Goal: Task Accomplishment & Management: Manage account settings

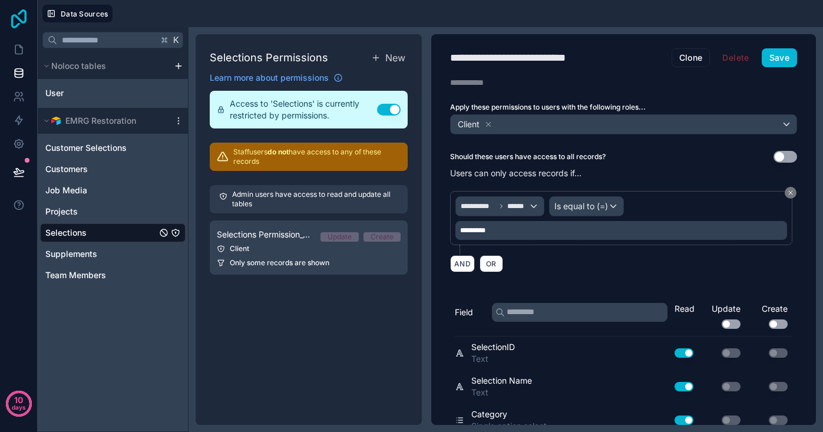
click at [17, 15] on icon at bounding box center [19, 18] width 24 height 19
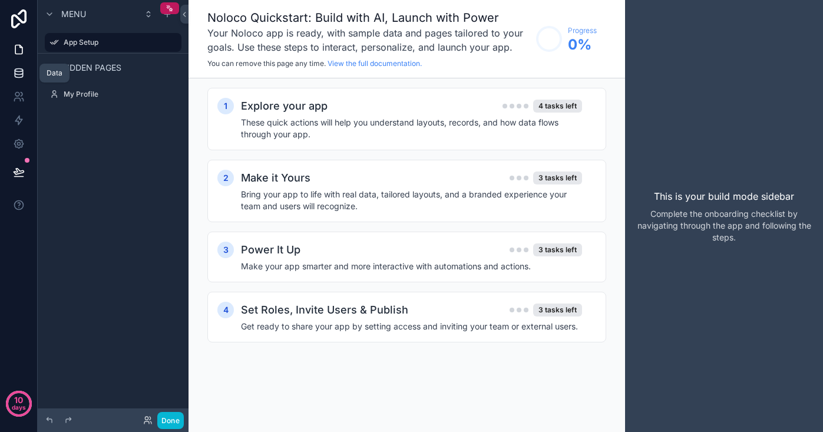
click at [19, 72] on icon at bounding box center [19, 70] width 8 height 3
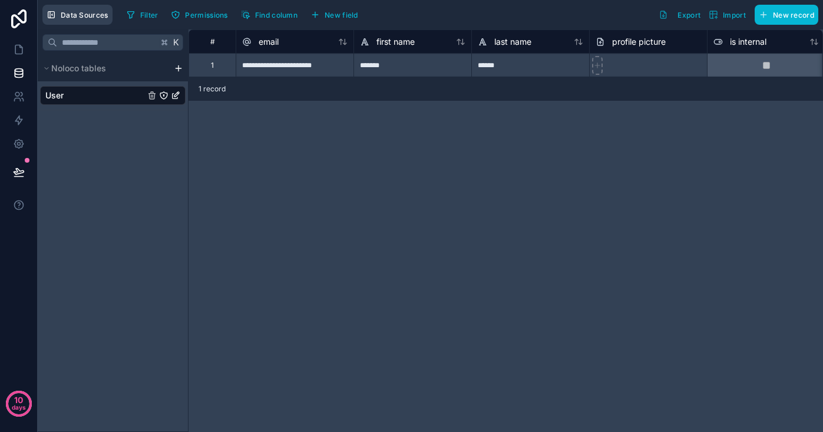
click at [77, 17] on span "Data Sources" at bounding box center [85, 15] width 48 height 9
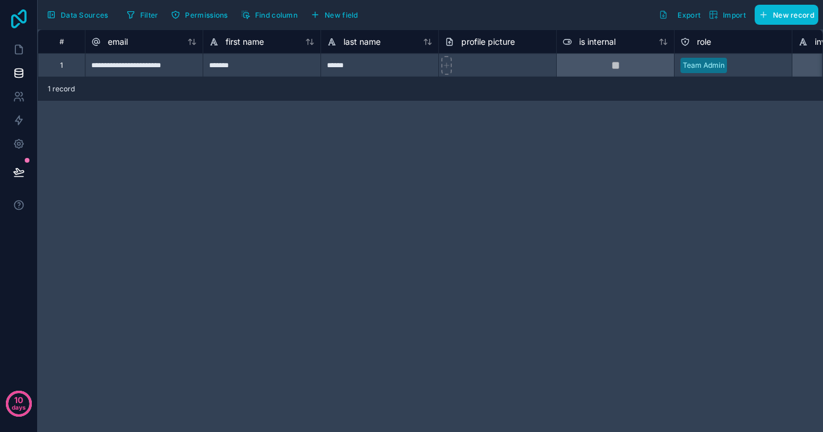
click at [16, 21] on icon at bounding box center [19, 18] width 24 height 19
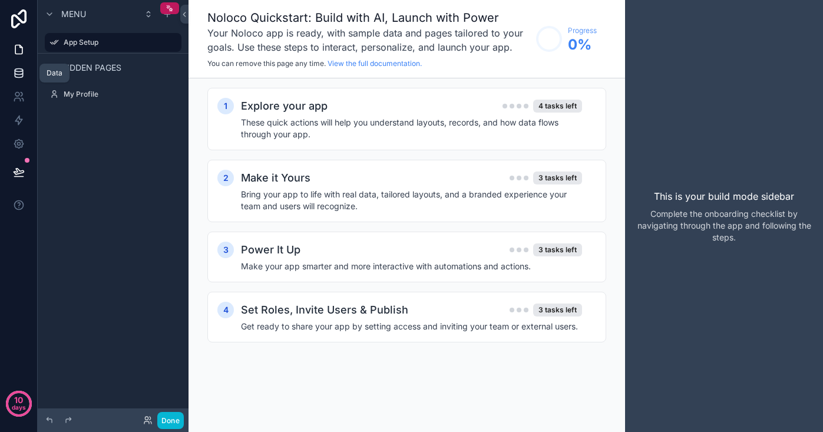
click at [22, 71] on icon at bounding box center [19, 70] width 8 height 3
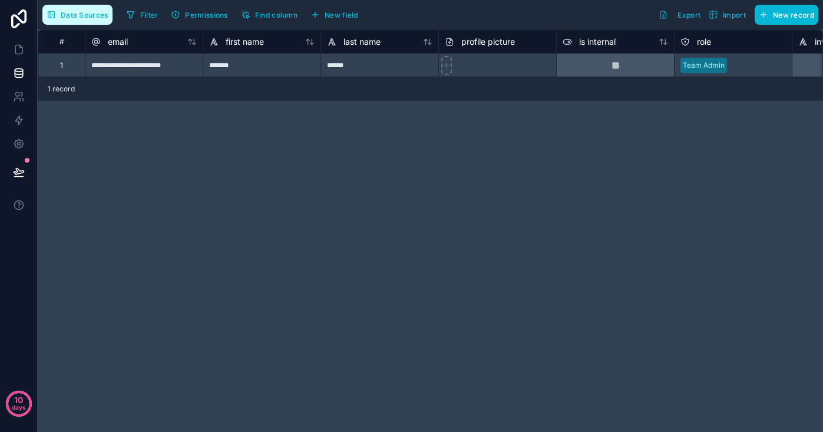
click at [92, 18] on span "Data Sources" at bounding box center [85, 15] width 48 height 9
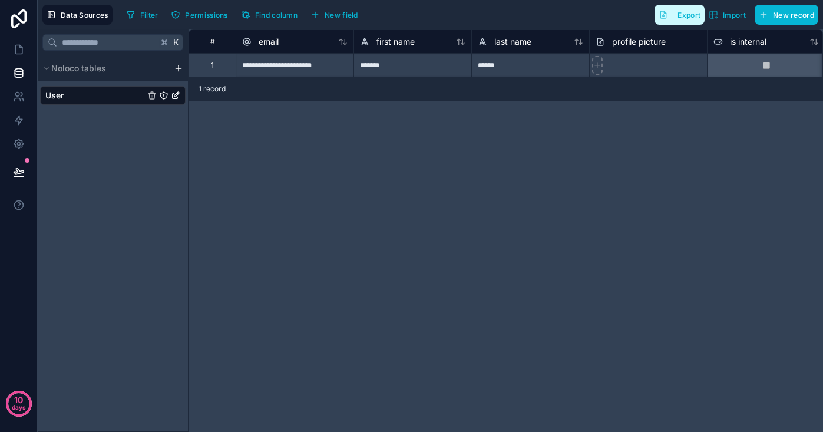
click at [693, 24] on button "Export" at bounding box center [679, 15] width 50 height 20
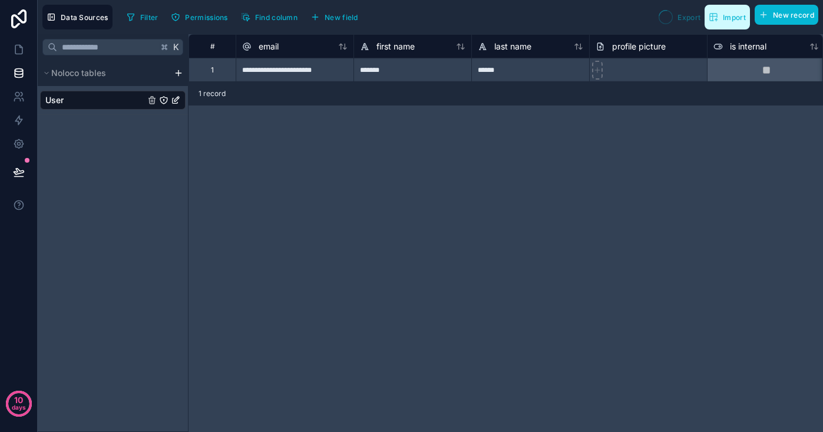
click at [733, 19] on span "Import" at bounding box center [734, 17] width 23 height 9
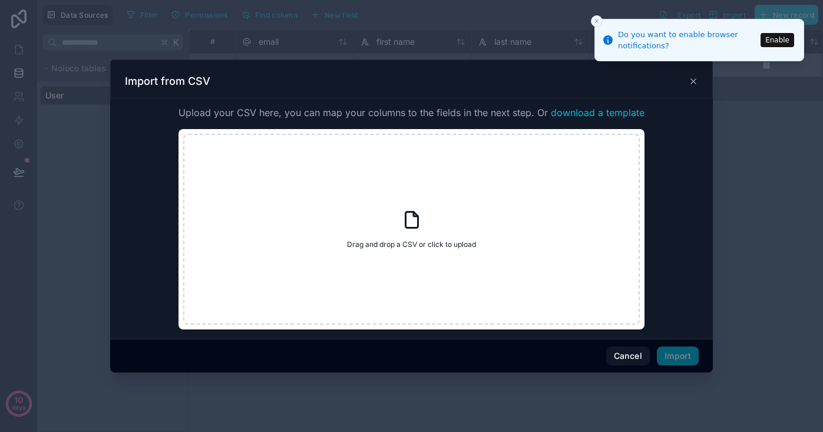
click at [598, 23] on icon "Close toast" at bounding box center [596, 21] width 7 height 7
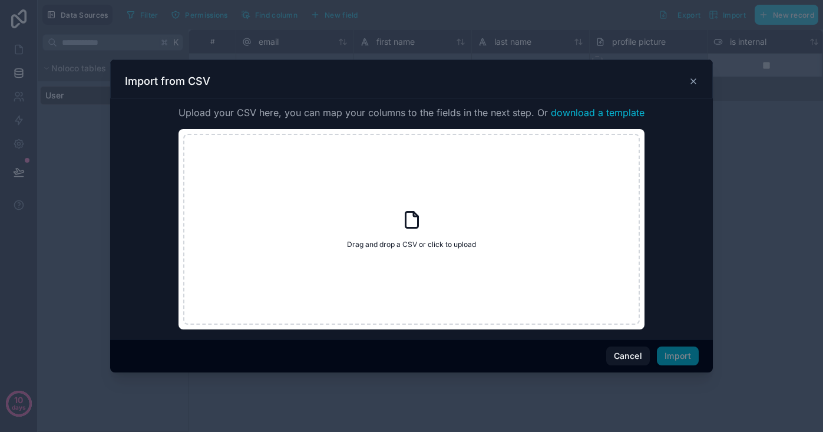
click at [693, 81] on icon at bounding box center [693, 81] width 5 height 5
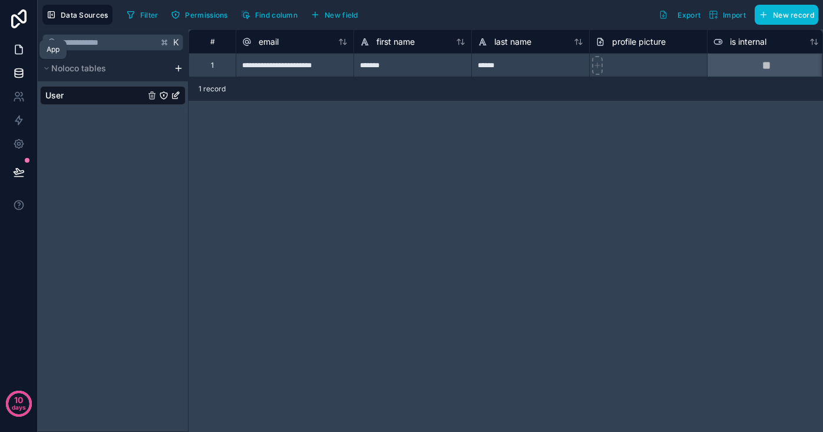
click at [20, 52] on icon at bounding box center [19, 50] width 12 height 12
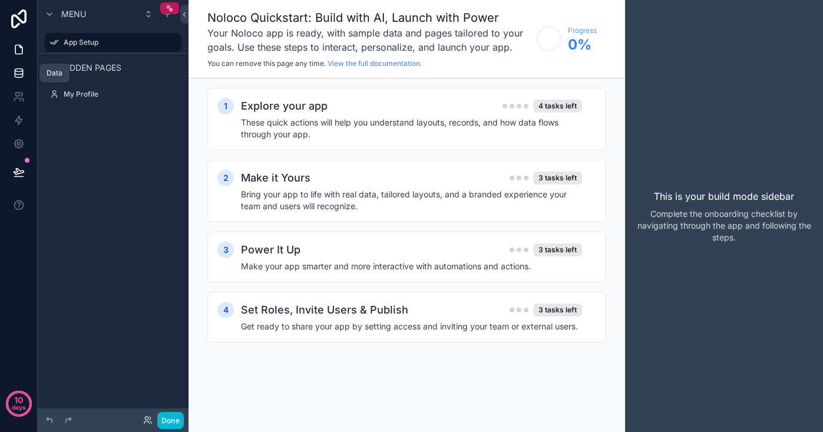
click at [22, 69] on icon at bounding box center [19, 70] width 8 height 3
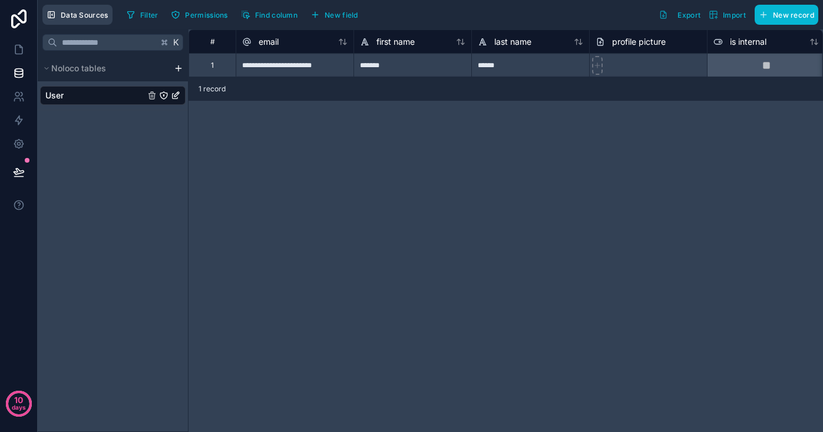
click at [85, 15] on span "Data Sources" at bounding box center [85, 15] width 48 height 9
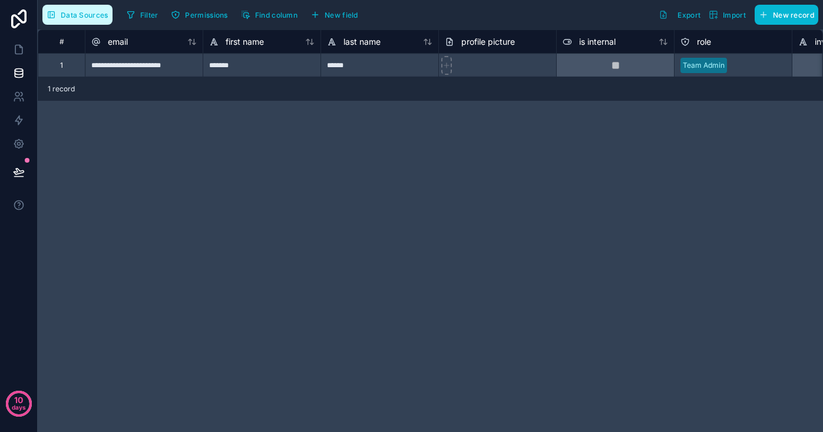
click at [67, 19] on button "Data Sources" at bounding box center [77, 15] width 70 height 20
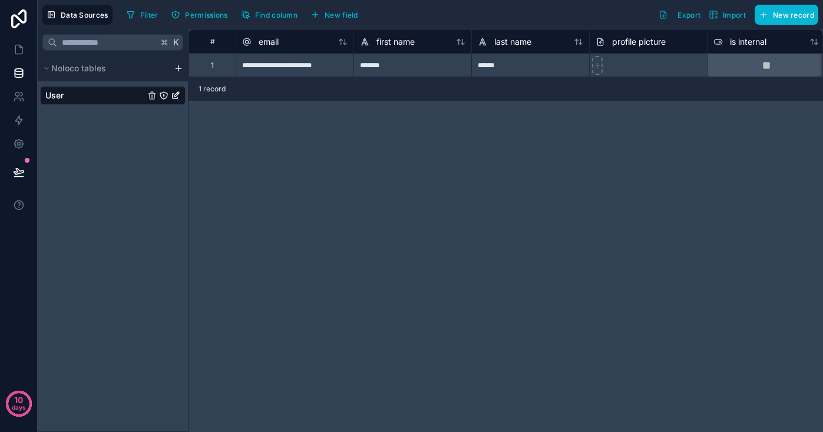
click at [180, 68] on html "**********" at bounding box center [411, 216] width 823 height 432
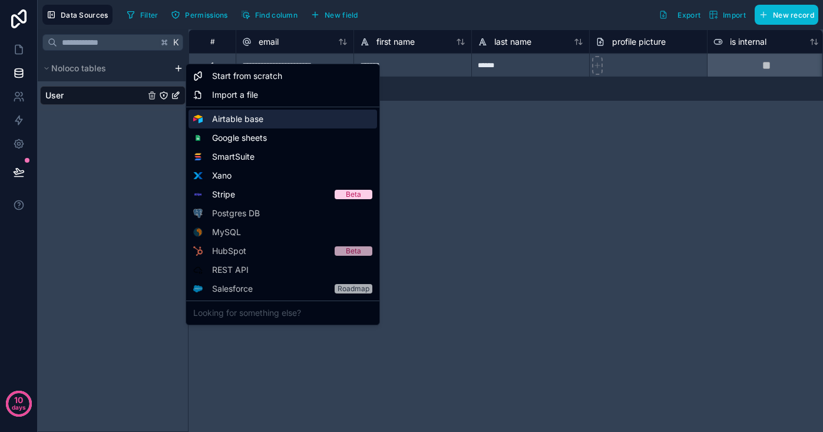
click at [237, 121] on span "Airtable base" at bounding box center [237, 119] width 51 height 12
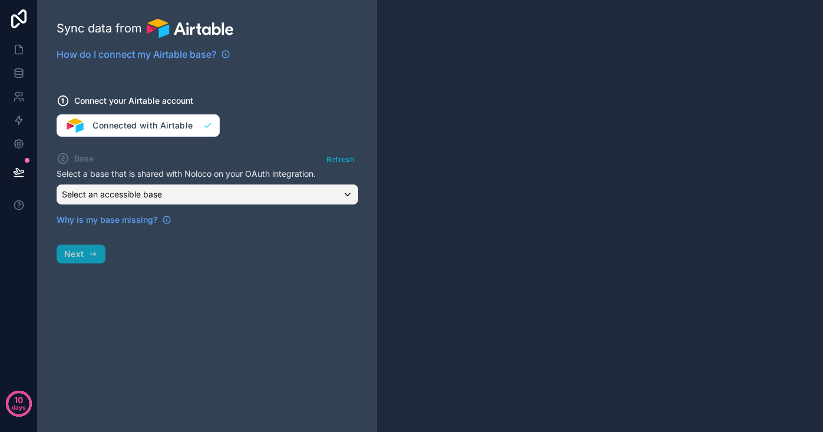
click at [147, 188] on div "Select an accessible base" at bounding box center [207, 194] width 300 height 19
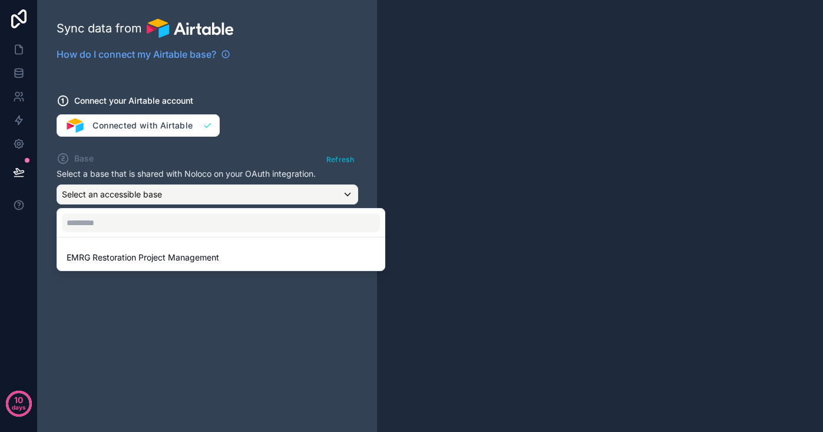
click at [148, 198] on div at bounding box center [411, 216] width 823 height 432
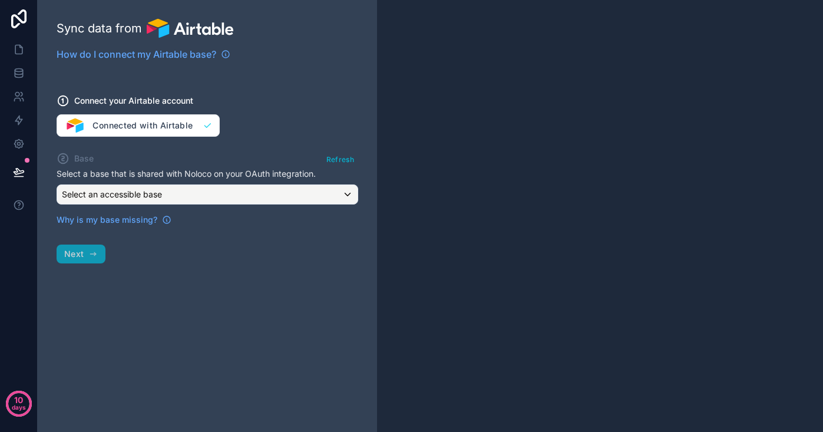
click at [184, 197] on div "Select an accessible base" at bounding box center [207, 194] width 300 height 19
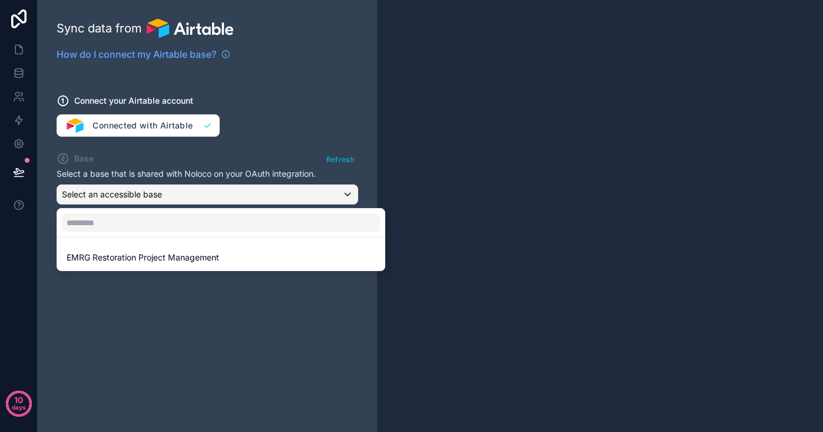
click at [19, 18] on div at bounding box center [411, 216] width 823 height 432
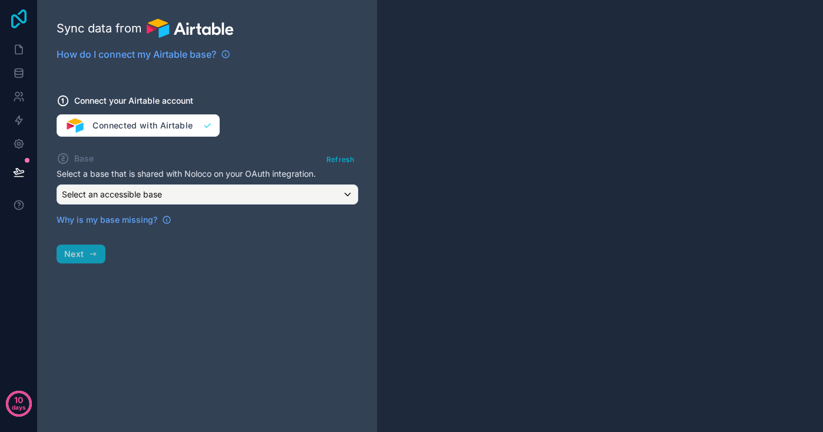
click at [20, 19] on icon at bounding box center [18, 18] width 15 height 19
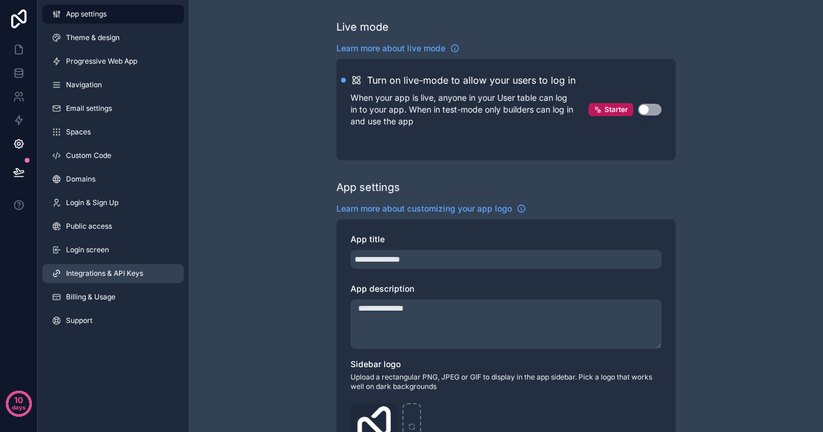
click at [117, 272] on span "Integrations & API Keys" at bounding box center [104, 273] width 77 height 9
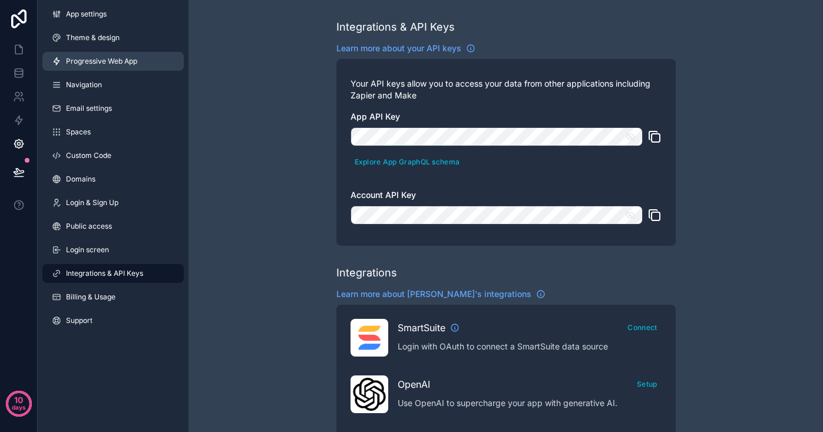
click at [85, 59] on span "Progressive Web App" at bounding box center [101, 61] width 71 height 9
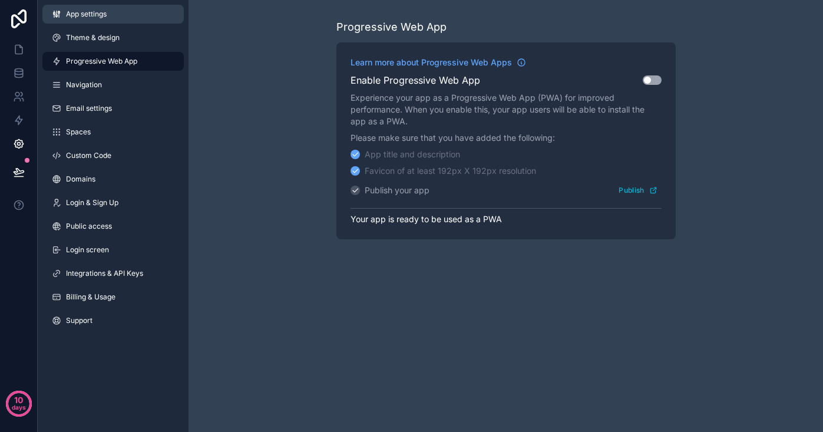
click at [82, 14] on span "App settings" at bounding box center [86, 13] width 41 height 9
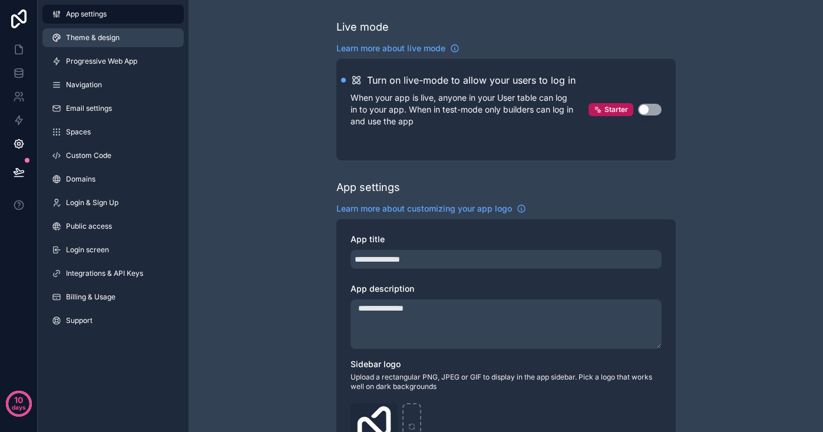
click at [81, 39] on span "Theme & design" at bounding box center [93, 37] width 54 height 9
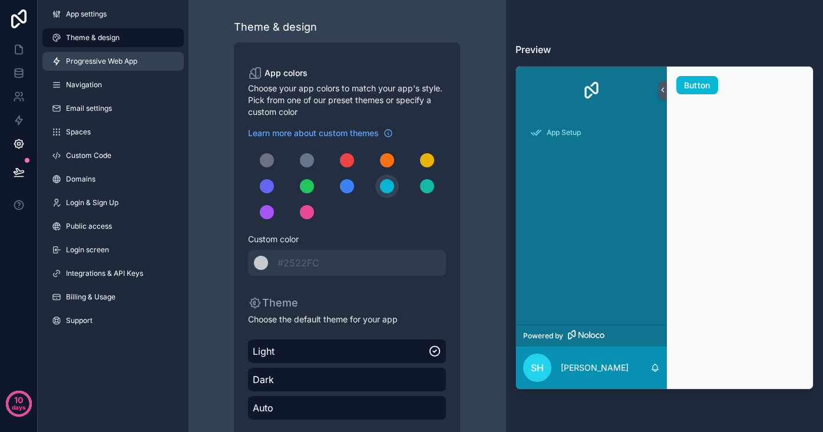
click at [82, 61] on span "Progressive Web App" at bounding box center [101, 61] width 71 height 9
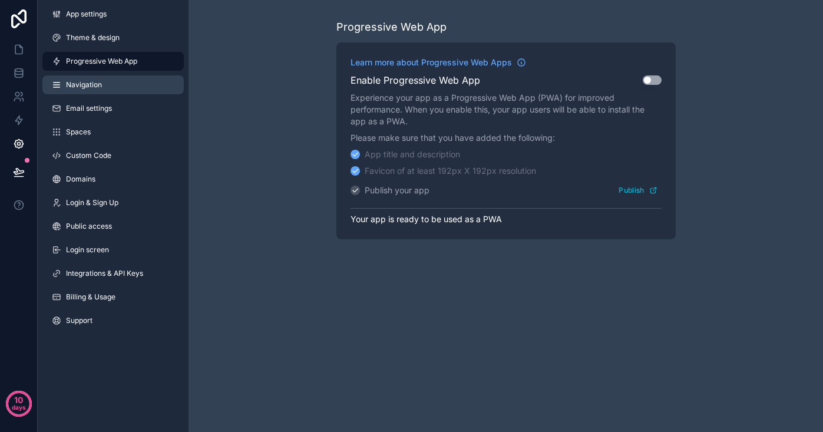
click at [91, 84] on span "Navigation" at bounding box center [84, 84] width 36 height 9
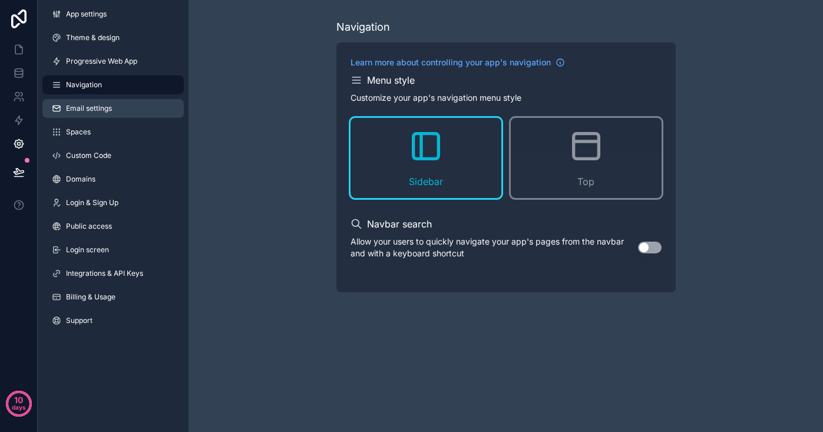
click at [90, 110] on span "Email settings" at bounding box center [89, 108] width 46 height 9
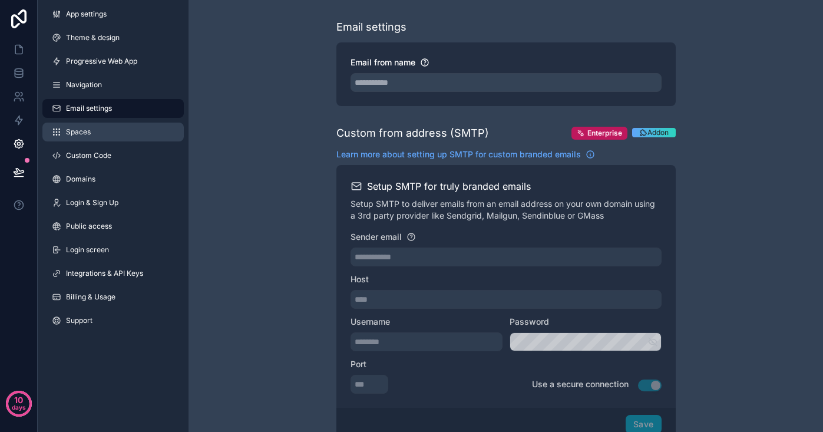
click at [86, 131] on span "Spaces" at bounding box center [78, 131] width 25 height 9
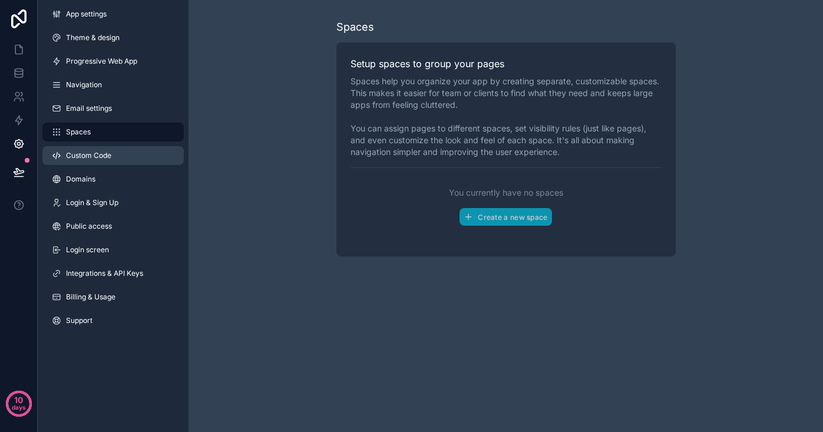
click at [91, 154] on span "Custom Code" at bounding box center [88, 155] width 45 height 9
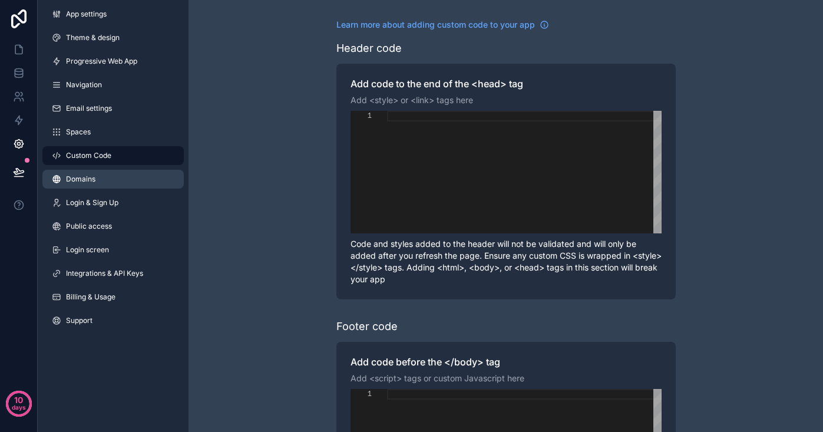
click at [91, 178] on span "Domains" at bounding box center [80, 178] width 29 height 9
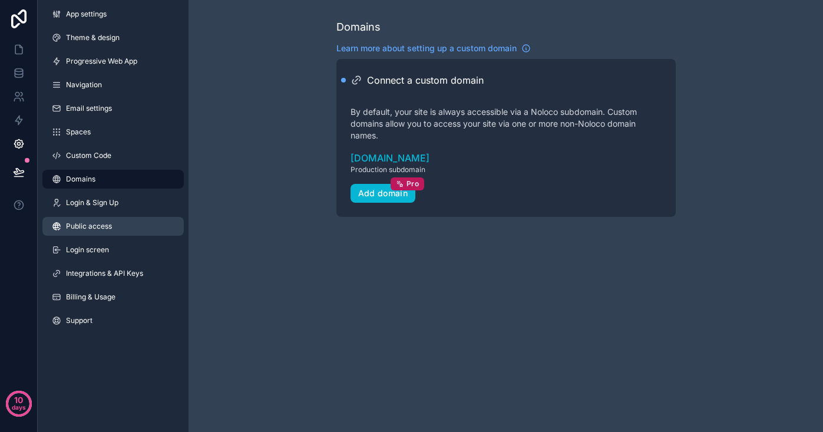
click at [100, 226] on span "Public access" at bounding box center [89, 225] width 46 height 9
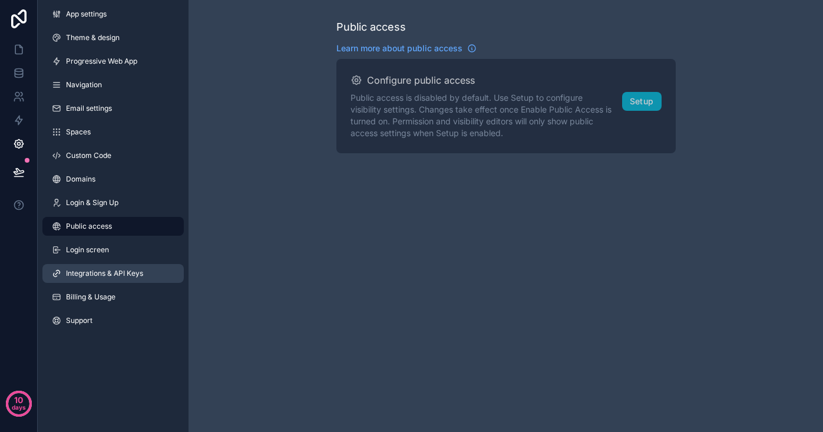
click at [98, 276] on span "Integrations & API Keys" at bounding box center [104, 273] width 77 height 9
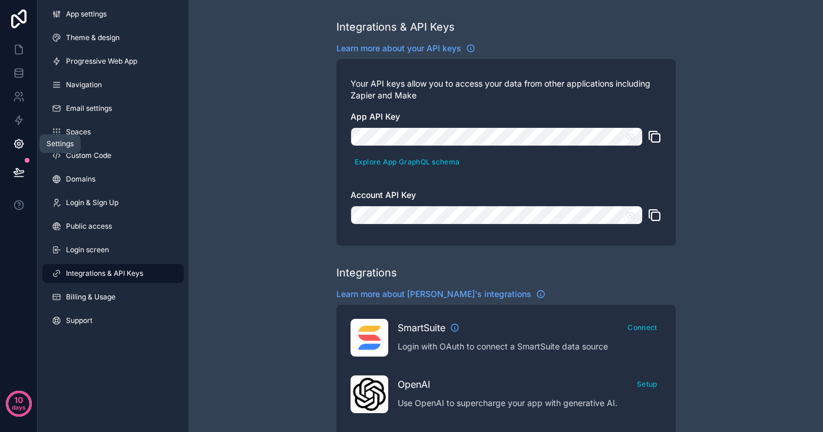
click at [19, 145] on icon at bounding box center [18, 144] width 3 height 3
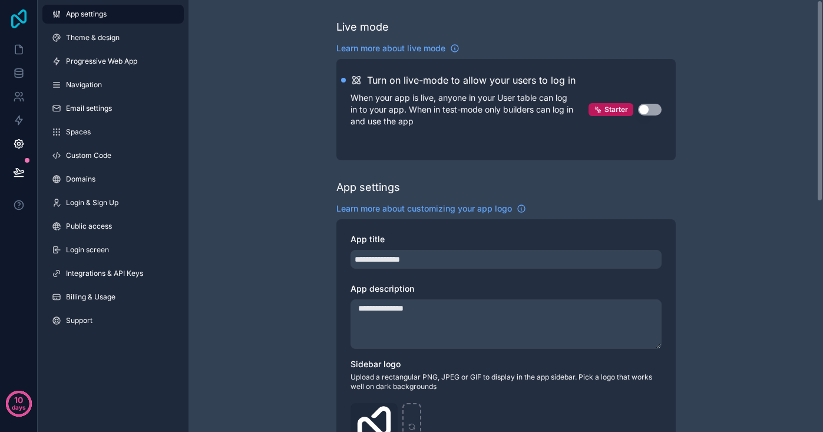
click at [18, 18] on icon at bounding box center [18, 18] width 15 height 19
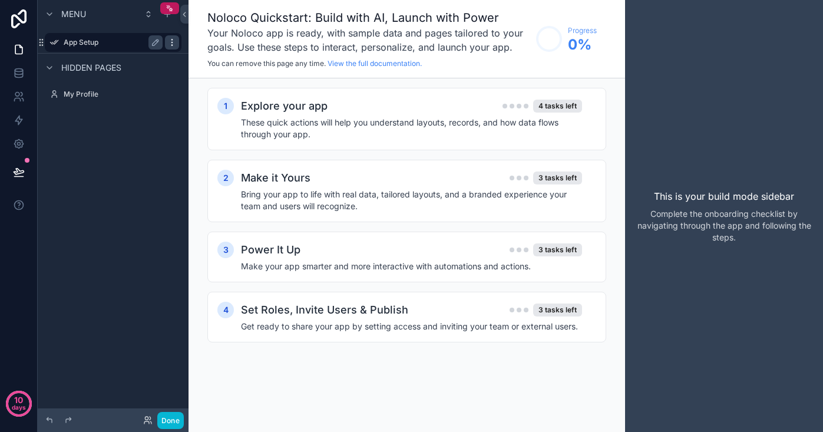
click at [168, 39] on icon "scrollable content" at bounding box center [171, 42] width 9 height 9
click at [155, 39] on icon "scrollable content" at bounding box center [155, 42] width 9 height 9
click at [70, 38] on label "App Setup" at bounding box center [111, 42] width 94 height 9
click at [340, 118] on h4 "These quick actions will help you understand layouts, records, and how data flo…" at bounding box center [411, 129] width 341 height 24
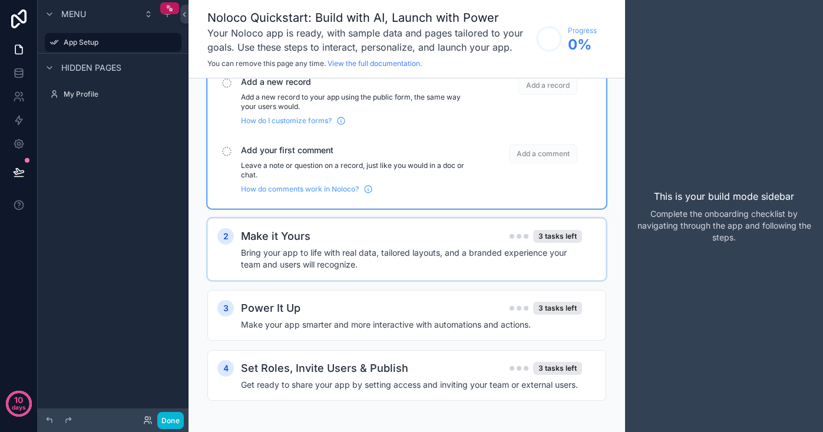
click at [340, 243] on div "Make it Yours 3 tasks left Bring your app to life with real data, tailored layo…" at bounding box center [418, 249] width 355 height 42
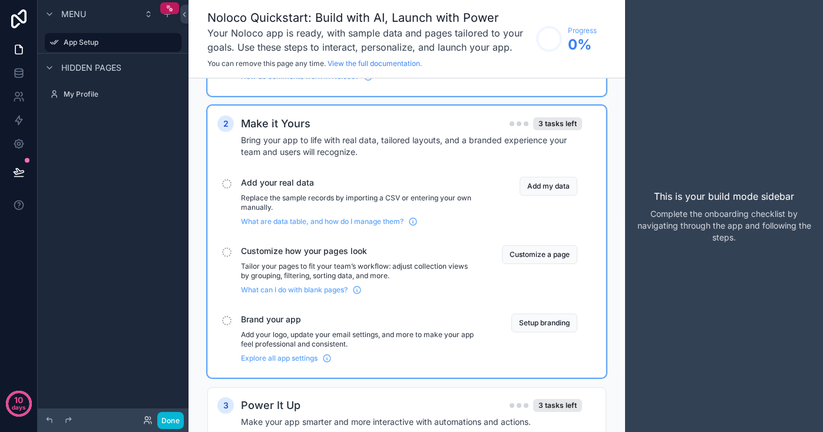
scroll to position [346, 0]
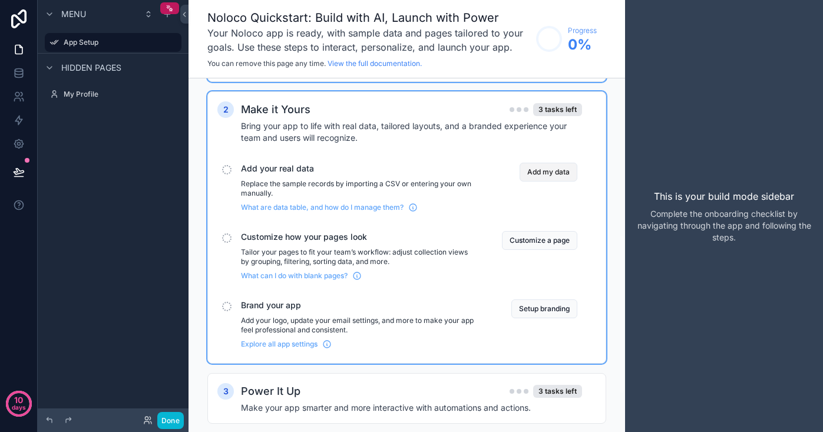
click at [538, 173] on button "Add my data" at bounding box center [548, 172] width 58 height 19
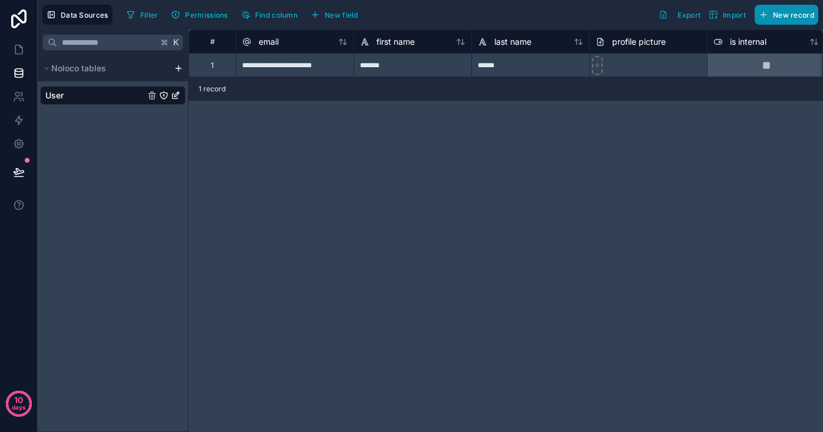
click at [776, 11] on span "New record" at bounding box center [793, 15] width 41 height 9
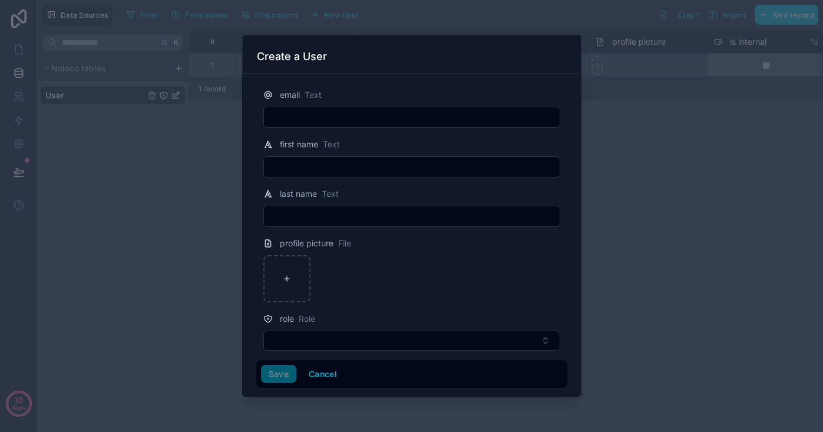
click at [595, 179] on div at bounding box center [411, 216] width 823 height 432
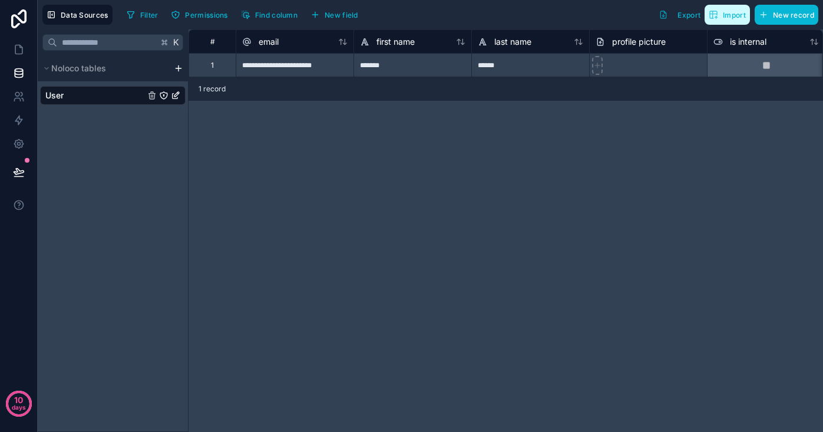
click at [724, 24] on button "Import" at bounding box center [726, 15] width 45 height 20
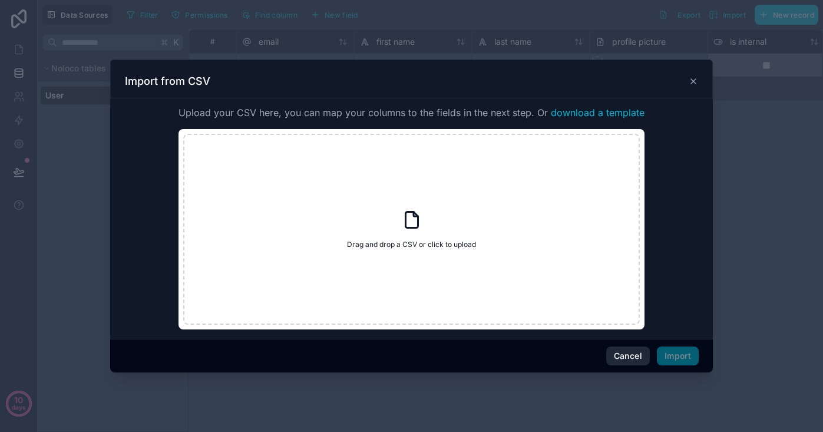
click at [625, 360] on button "Cancel" at bounding box center [628, 355] width 44 height 19
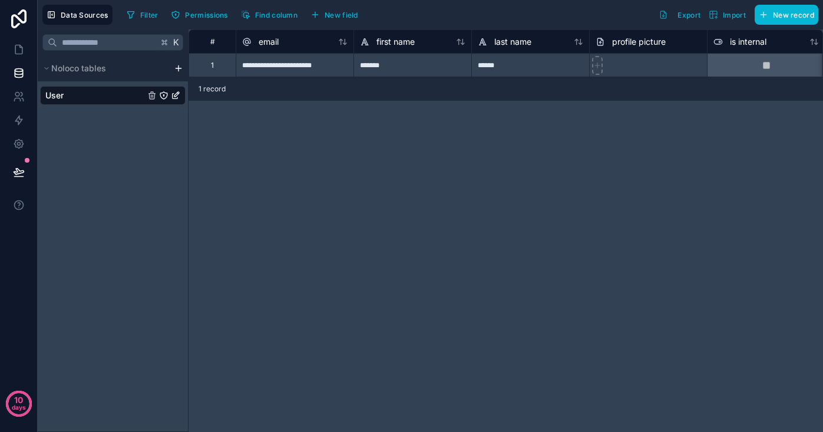
click at [177, 69] on html "**********" at bounding box center [411, 216] width 823 height 432
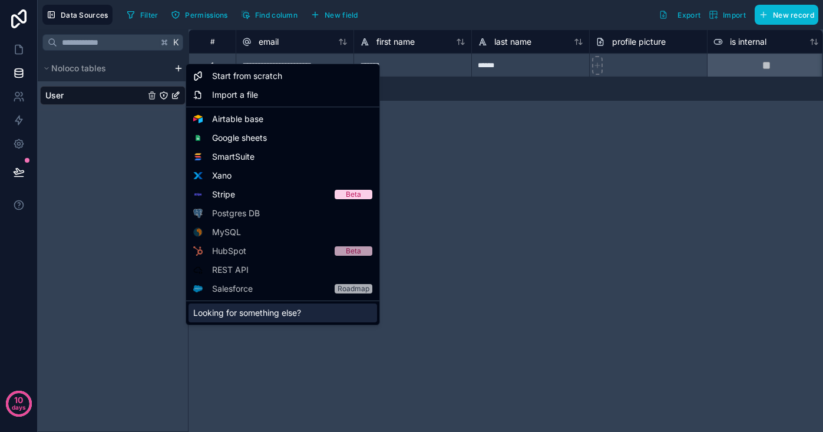
click at [251, 314] on div "Looking for something else?" at bounding box center [282, 312] width 188 height 19
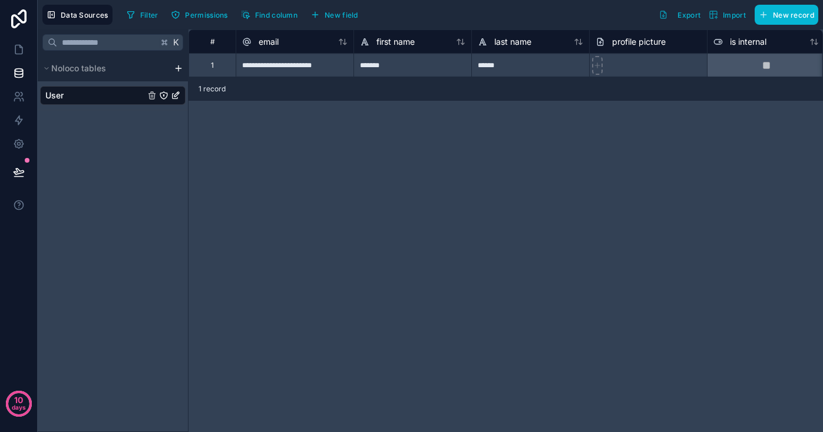
click at [179, 69] on html "**********" at bounding box center [411, 216] width 823 height 432
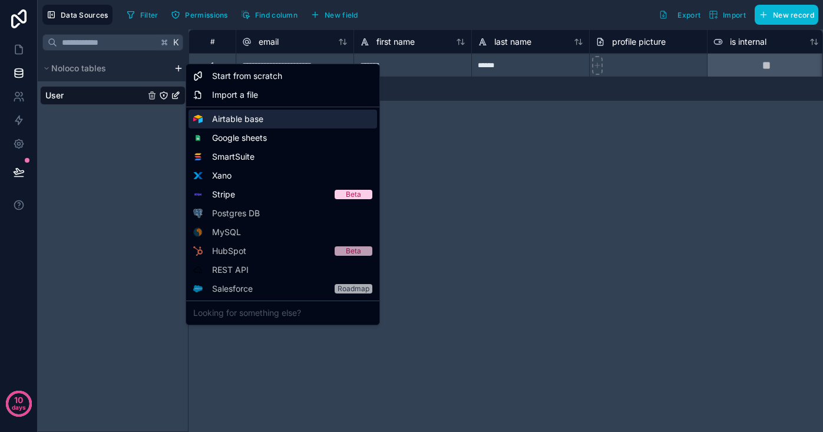
click at [244, 118] on span "Airtable base" at bounding box center [237, 119] width 51 height 12
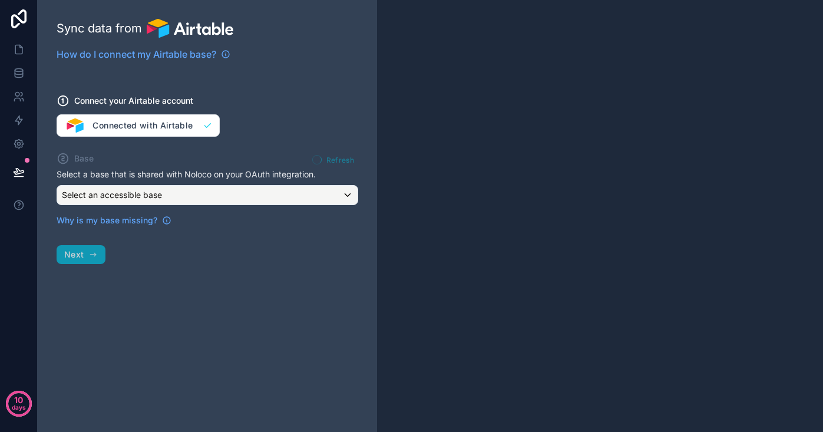
drag, startPoint x: 168, startPoint y: 136, endPoint x: 165, endPoint y: 123, distance: 13.3
click at [168, 135] on div "Connect your Airtable account Connected with Airtable" at bounding box center [208, 108] width 302 height 57
click at [164, 123] on div "Connect your Airtable account Connected with Airtable" at bounding box center [208, 108] width 302 height 57
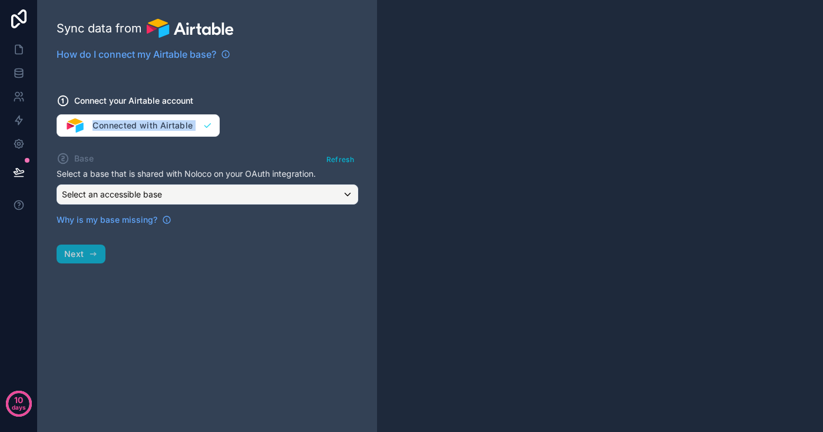
click at [164, 123] on div "Connect your Airtable account Connected with Airtable" at bounding box center [208, 108] width 302 height 57
click at [204, 197] on div "Select an accessible base" at bounding box center [207, 194] width 300 height 19
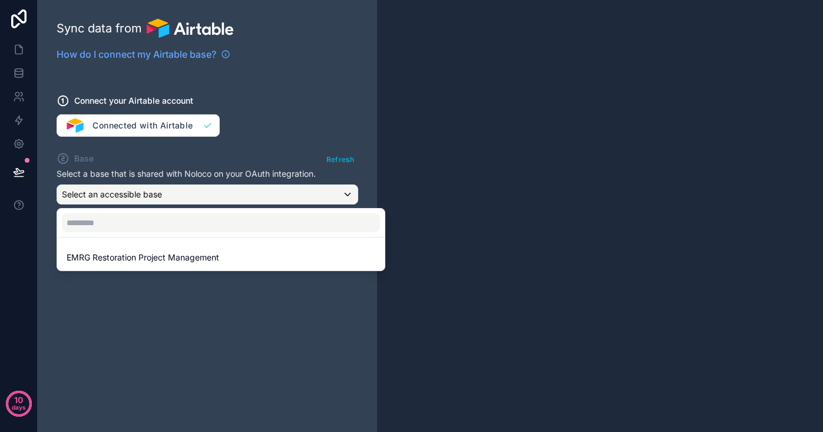
click at [210, 311] on div at bounding box center [411, 216] width 823 height 432
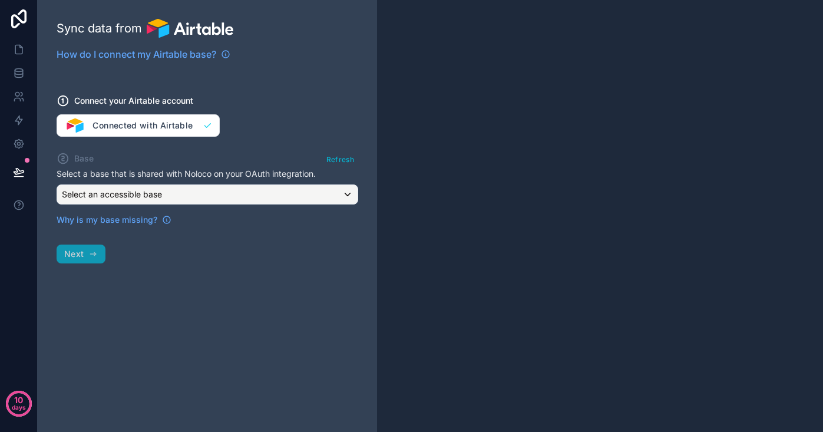
click at [148, 197] on span "Select an accessible base" at bounding box center [112, 194] width 100 height 10
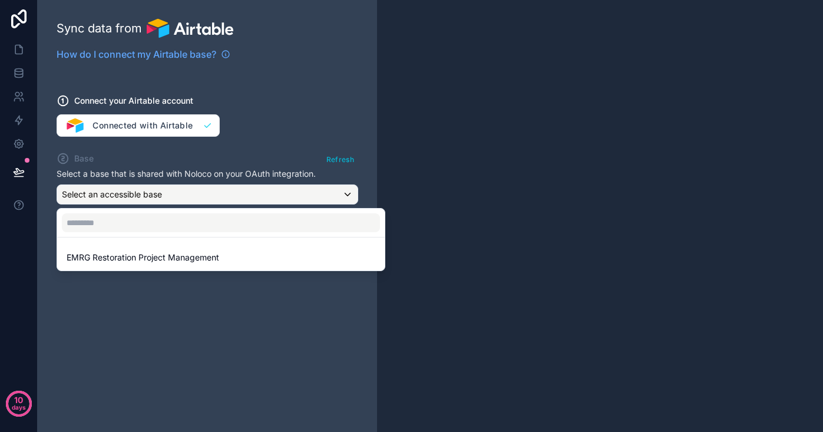
click at [334, 161] on div at bounding box center [411, 216] width 823 height 432
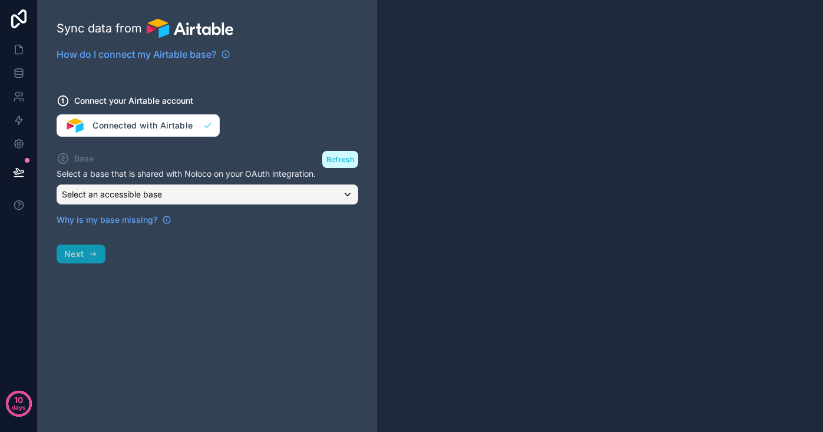
click at [339, 157] on button "Refresh" at bounding box center [340, 159] width 36 height 17
click at [188, 193] on div "Select an accessible base" at bounding box center [207, 194] width 300 height 19
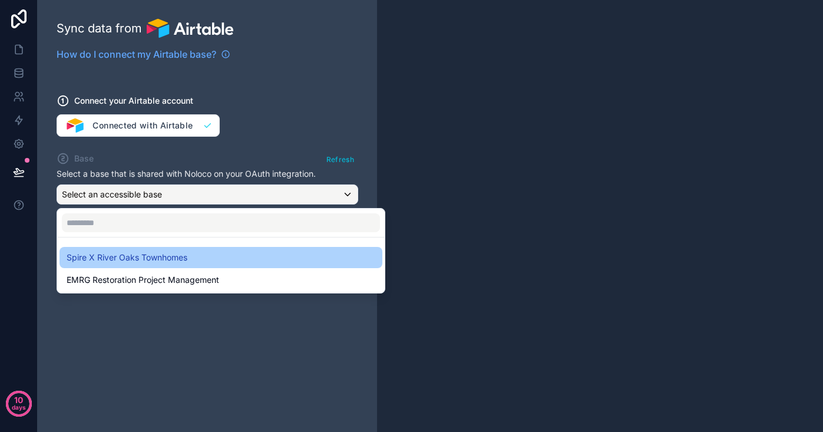
click at [164, 254] on span "Spire X River Oaks Townhomes" at bounding box center [127, 257] width 121 height 14
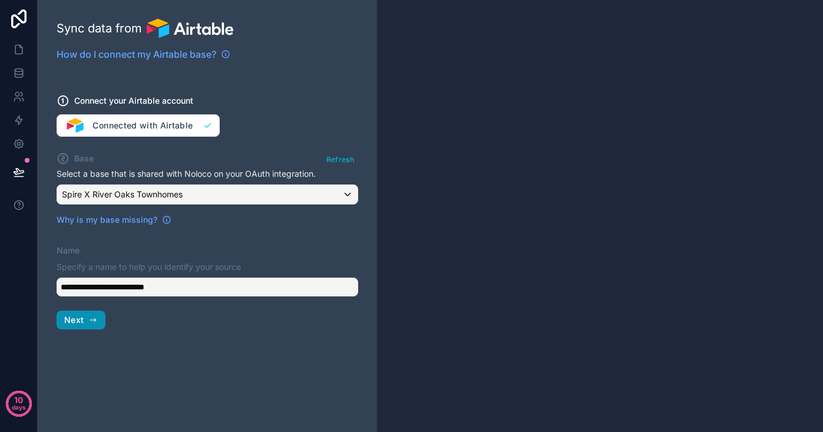
click at [78, 319] on span "Next" at bounding box center [73, 319] width 19 height 11
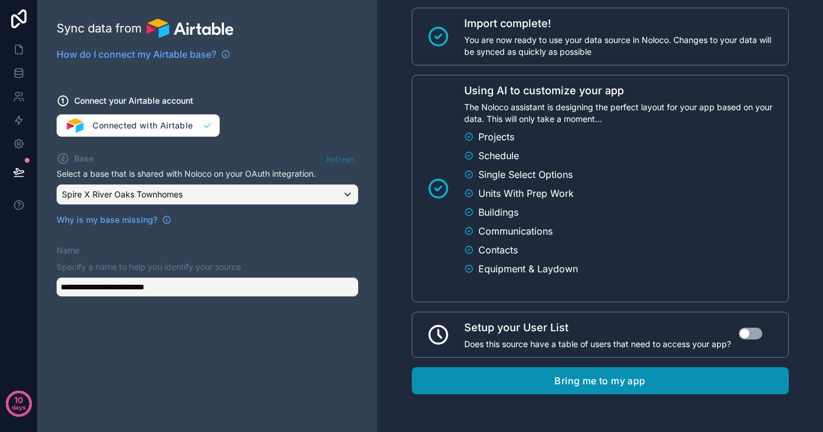
click at [574, 383] on button "Bring me to my app" at bounding box center [600, 380] width 377 height 27
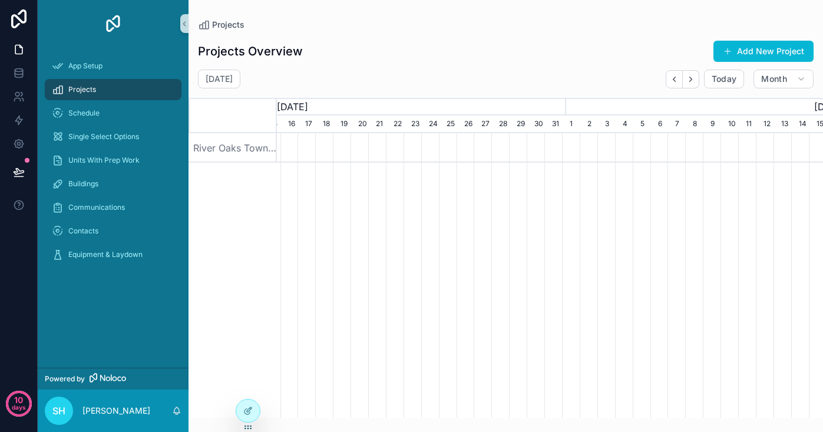
scroll to position [0, 813]
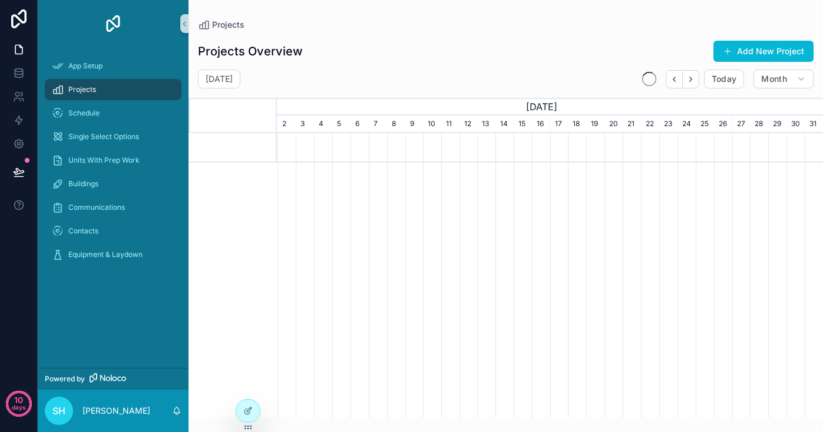
scroll to position [0, 546]
click at [215, 78] on h2 "[DATE]" at bounding box center [219, 79] width 27 height 12
select select "****"
select select "*"
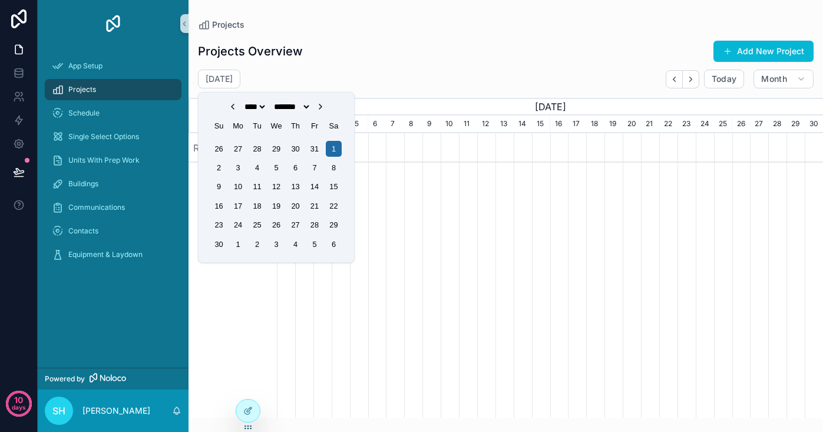
select select "****"
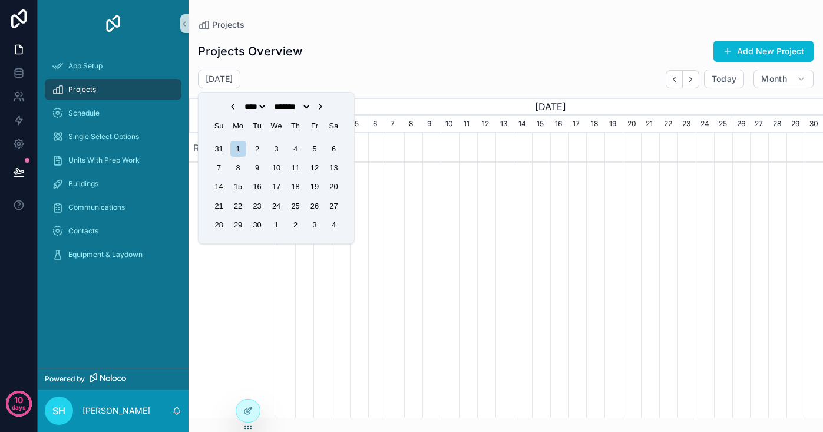
select select "**"
click at [391, 64] on div "Projects Overview Add New Project [DATE] [DATE] Month [DATE] [DATE] [DATE] 1 2 …" at bounding box center [505, 224] width 634 height 387
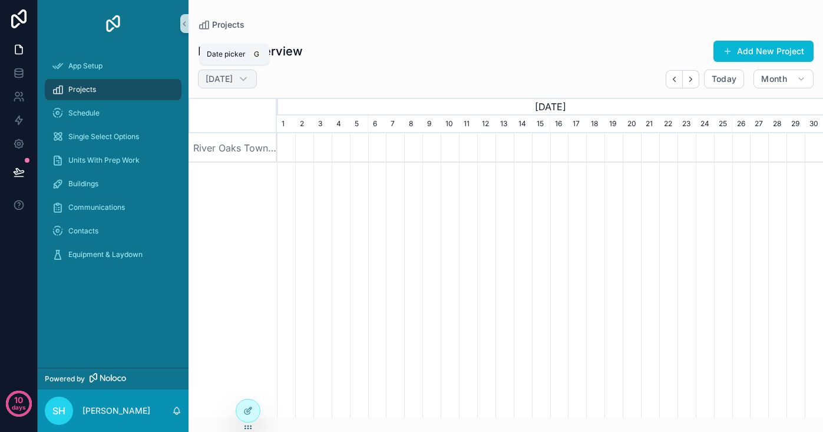
click at [223, 79] on h2 "[DATE]" at bounding box center [219, 79] width 27 height 12
select select "****"
select select "*"
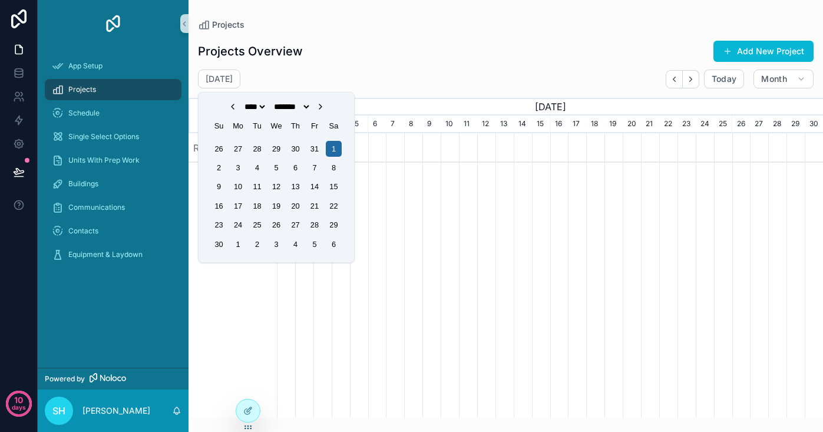
select select "****"
select select "**"
click at [238, 168] on div "3" at bounding box center [238, 168] width 16 height 16
click at [360, 73] on div "[DATE] [DATE] Month" at bounding box center [505, 78] width 634 height 19
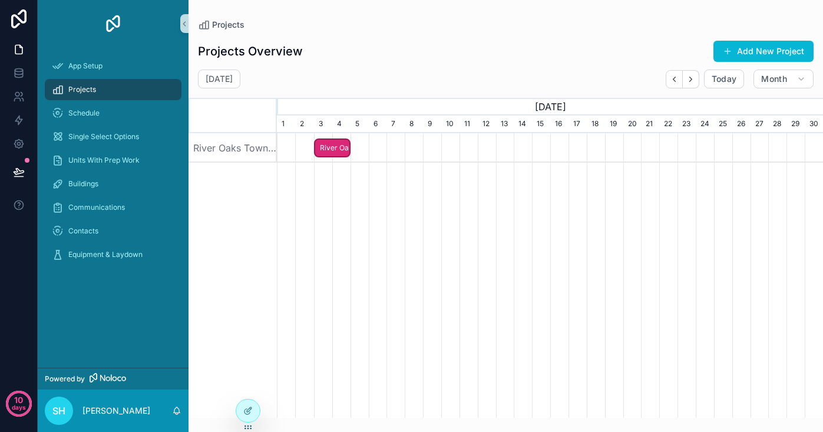
click at [335, 144] on span "River Oaks Townhomes Project" at bounding box center [332, 147] width 34 height 19
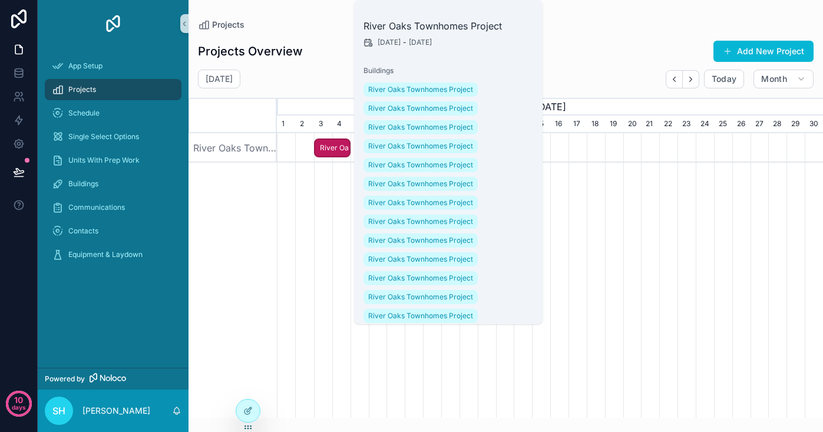
click at [304, 83] on div "[DATE] [DATE] Month" at bounding box center [505, 78] width 634 height 19
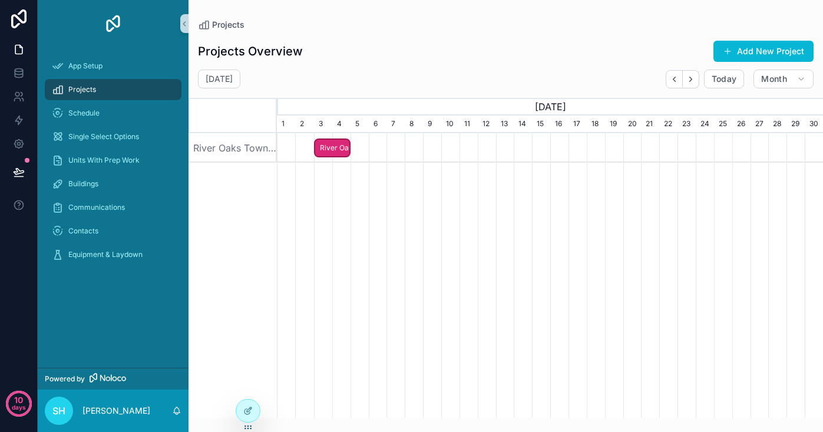
click at [65, 88] on div "Projects" at bounding box center [113, 89] width 122 height 19
click at [22, 72] on icon at bounding box center [19, 72] width 8 height 5
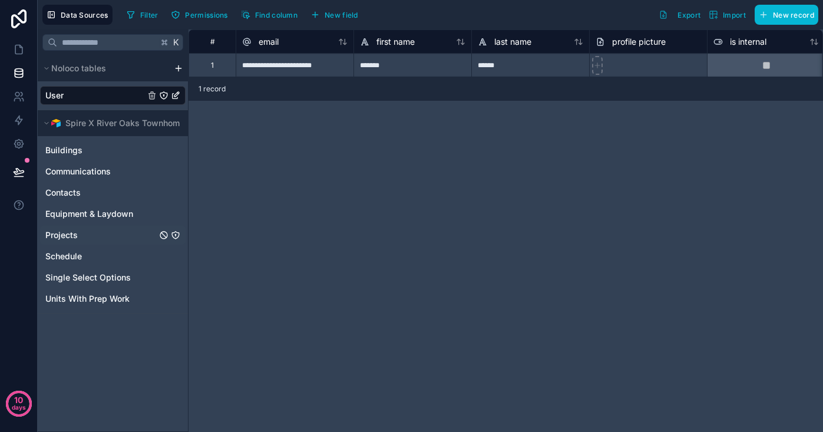
click at [61, 234] on span "Projects" at bounding box center [61, 235] width 32 height 12
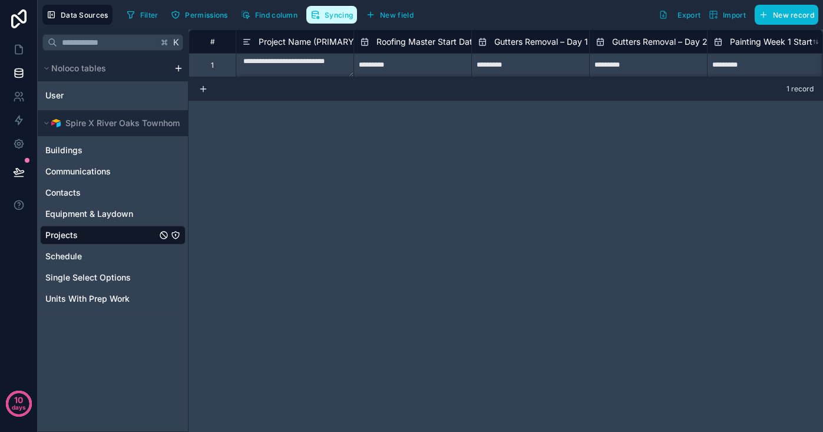
click at [344, 20] on button "Syncing" at bounding box center [331, 15] width 51 height 18
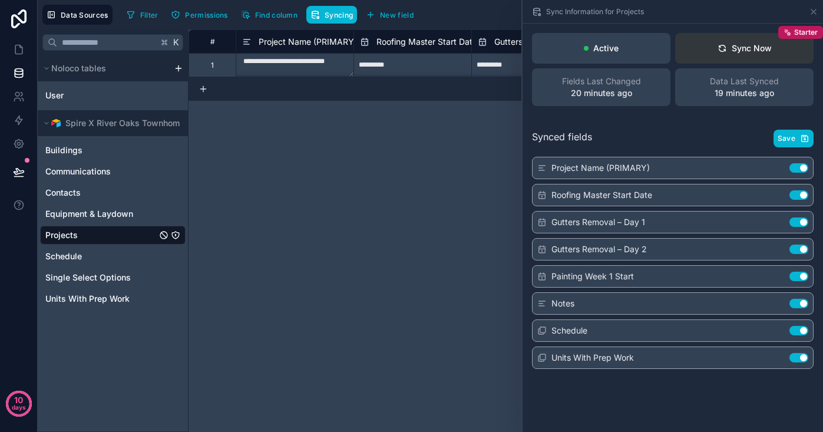
click at [726, 52] on icon at bounding box center [721, 48] width 9 height 9
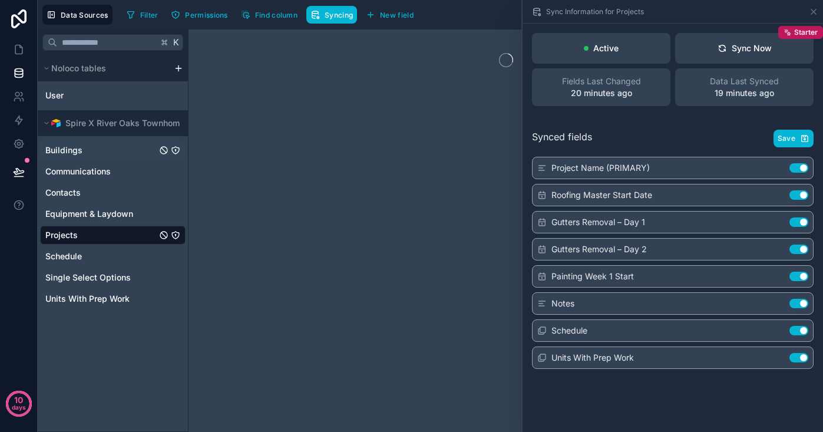
click at [85, 147] on div "Buildings" at bounding box center [112, 150] width 145 height 19
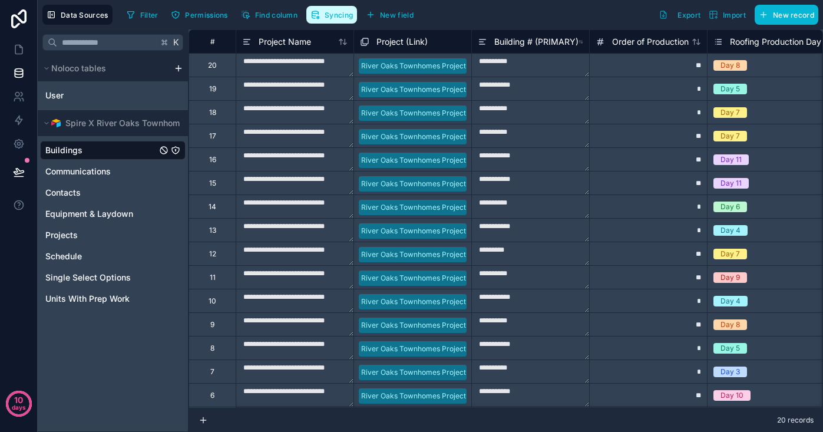
click at [331, 14] on span "Syncing" at bounding box center [339, 15] width 28 height 9
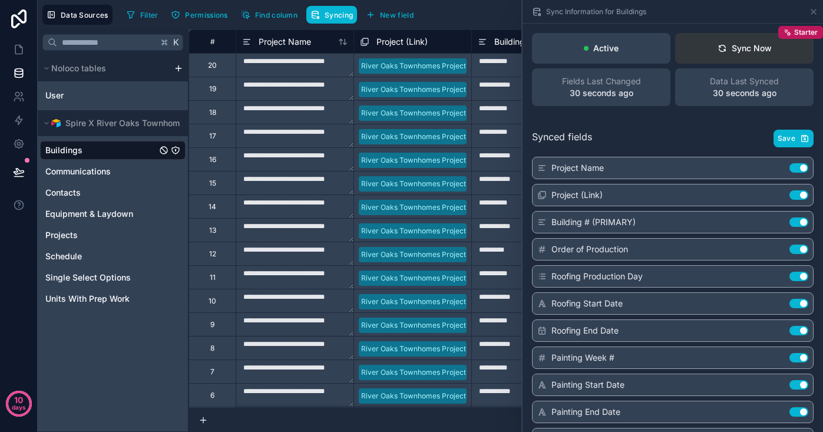
click at [727, 53] on div "Sync Now" at bounding box center [744, 48] width 54 height 12
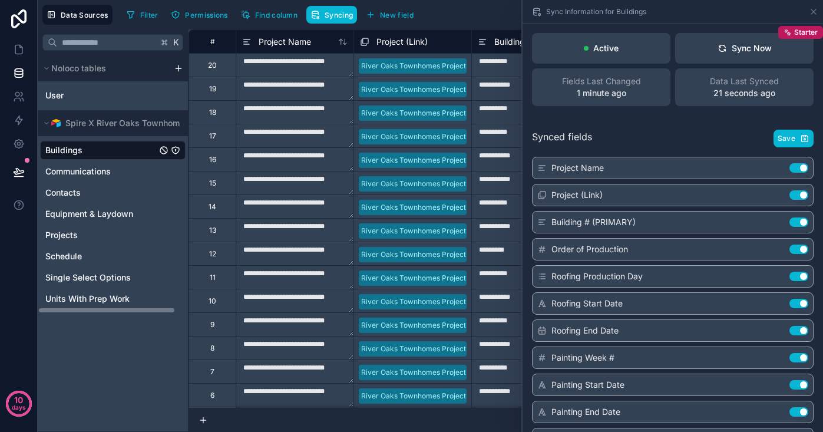
drag, startPoint x: 145, startPoint y: 392, endPoint x: 161, endPoint y: 383, distance: 18.2
click at [145, 392] on div "K Noloco tables User Spire X [GEOGRAPHIC_DATA] Townhomes Buildings Communicatio…" at bounding box center [113, 230] width 151 height 402
click at [815, 15] on icon at bounding box center [813, 11] width 9 height 9
